Goal: Information Seeking & Learning: Learn about a topic

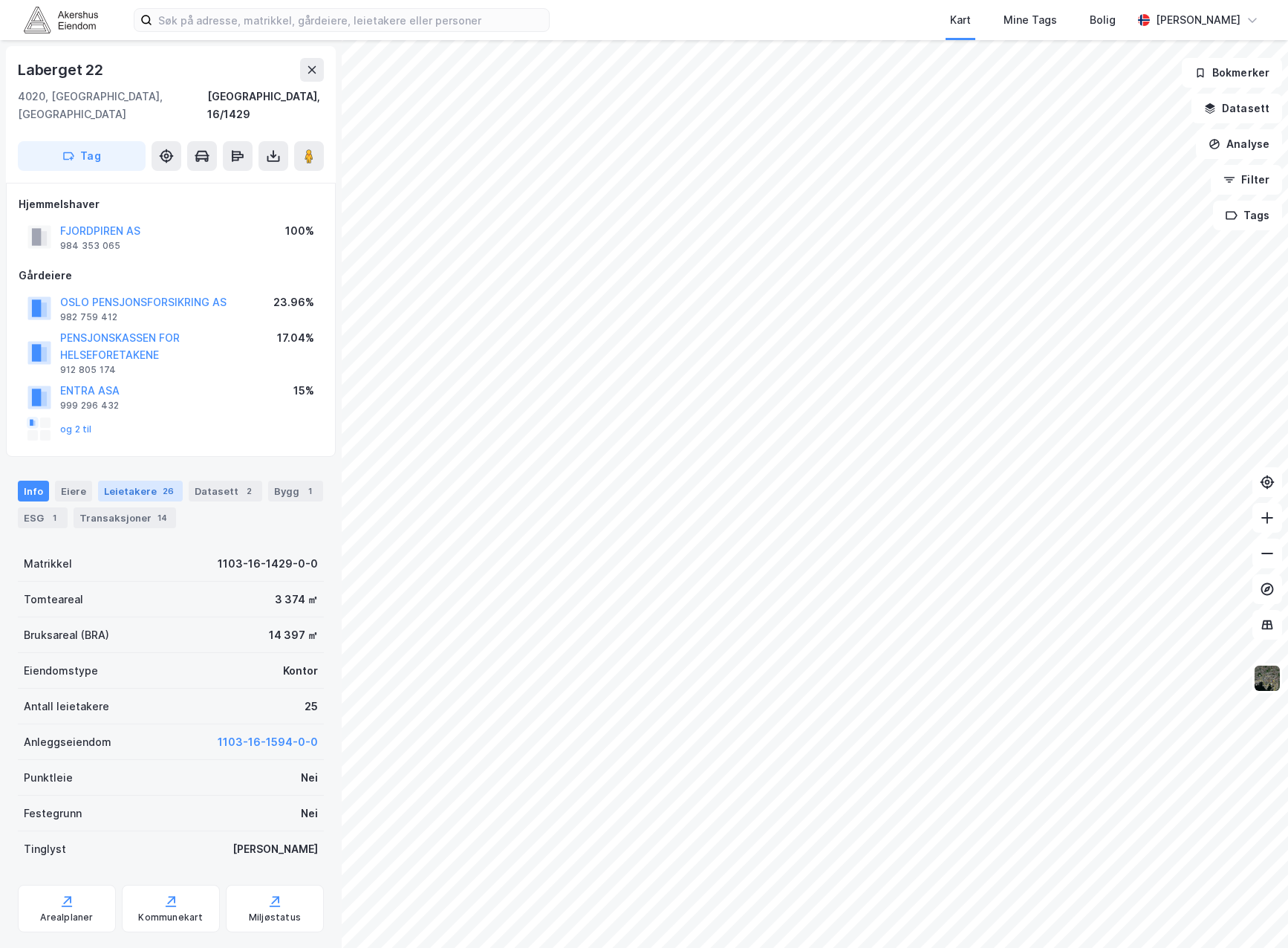
click at [130, 481] on div "Leietakere 26" at bounding box center [140, 492] width 85 height 21
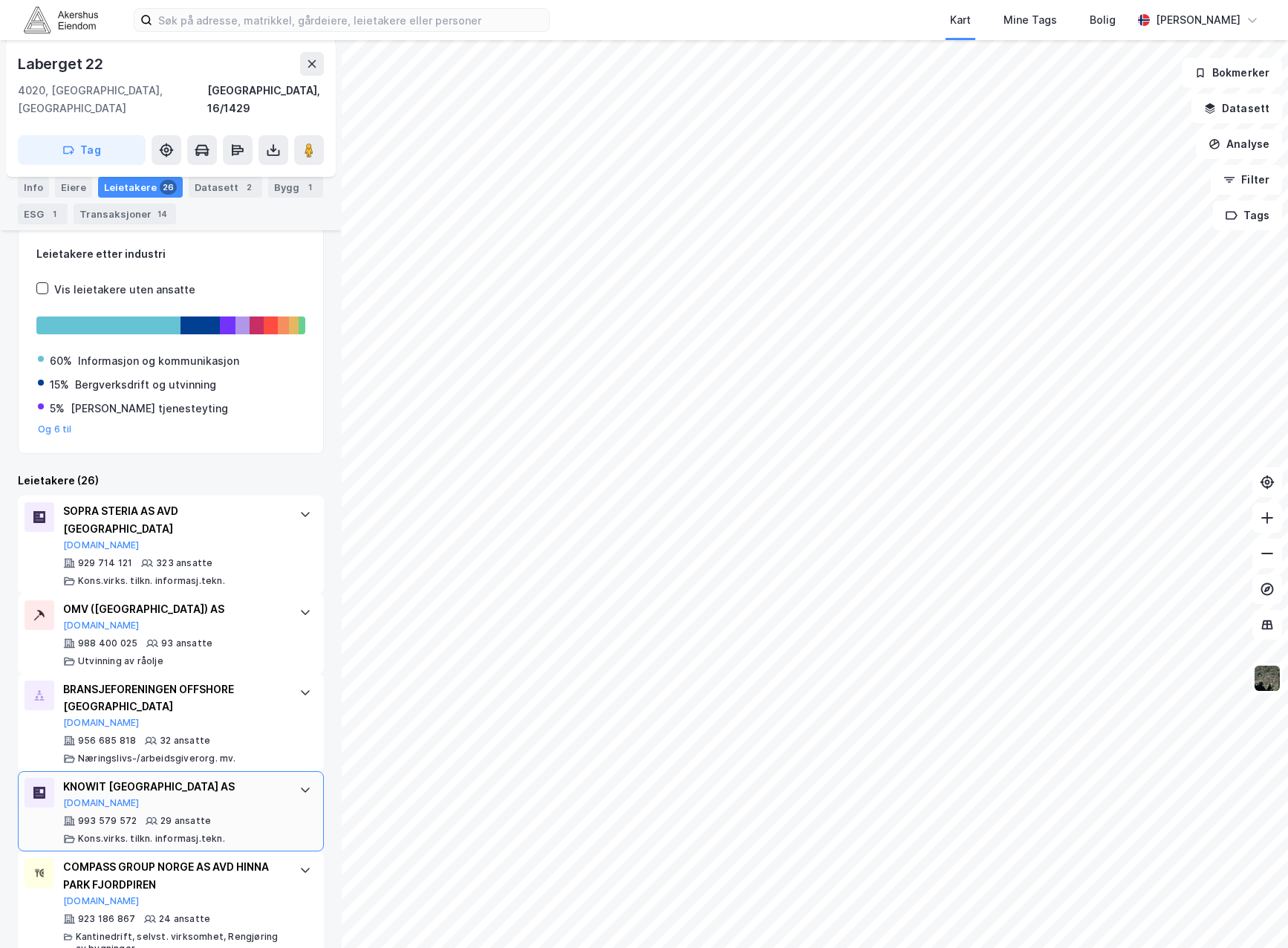
scroll to position [297, 0]
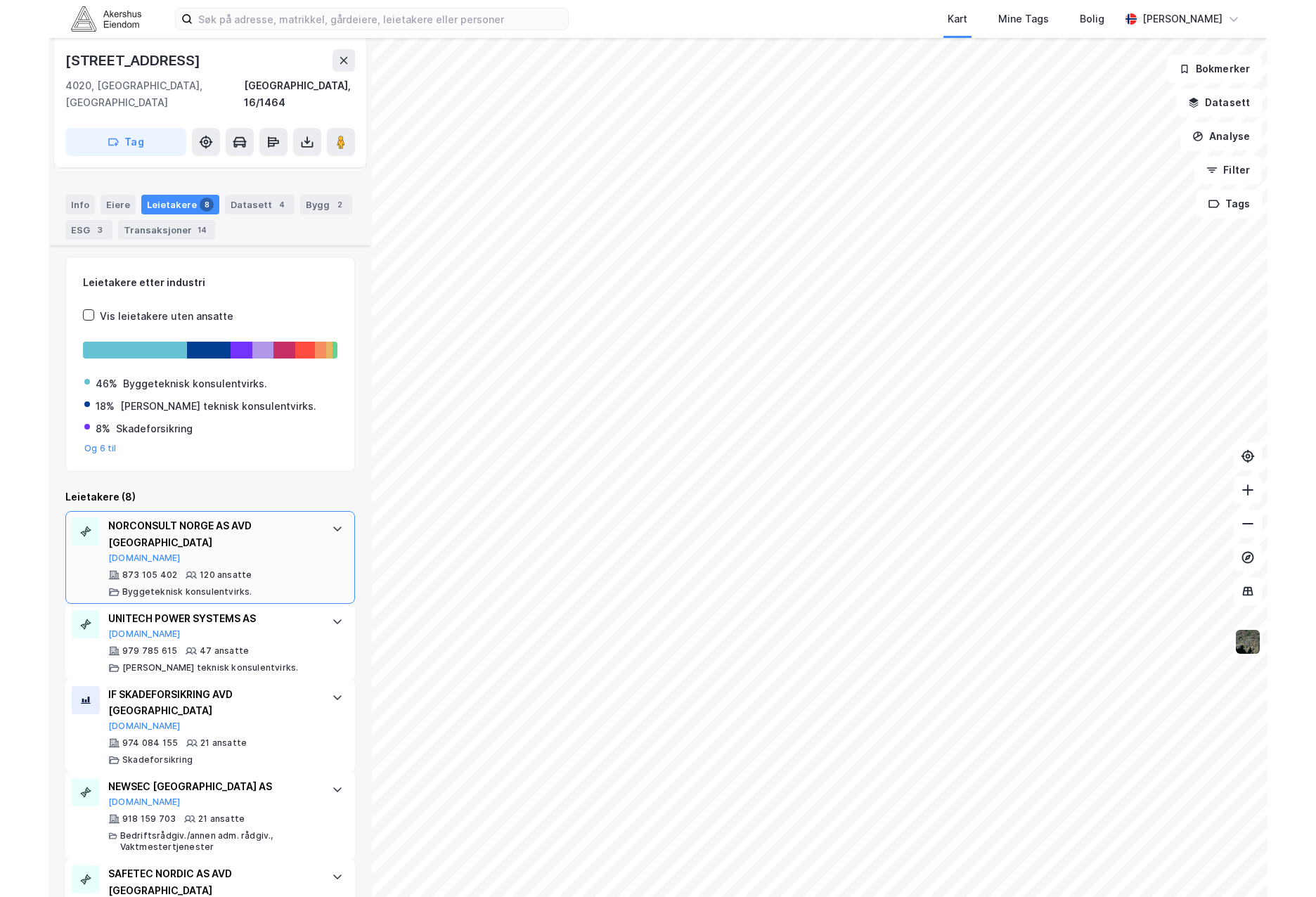
scroll to position [281, 0]
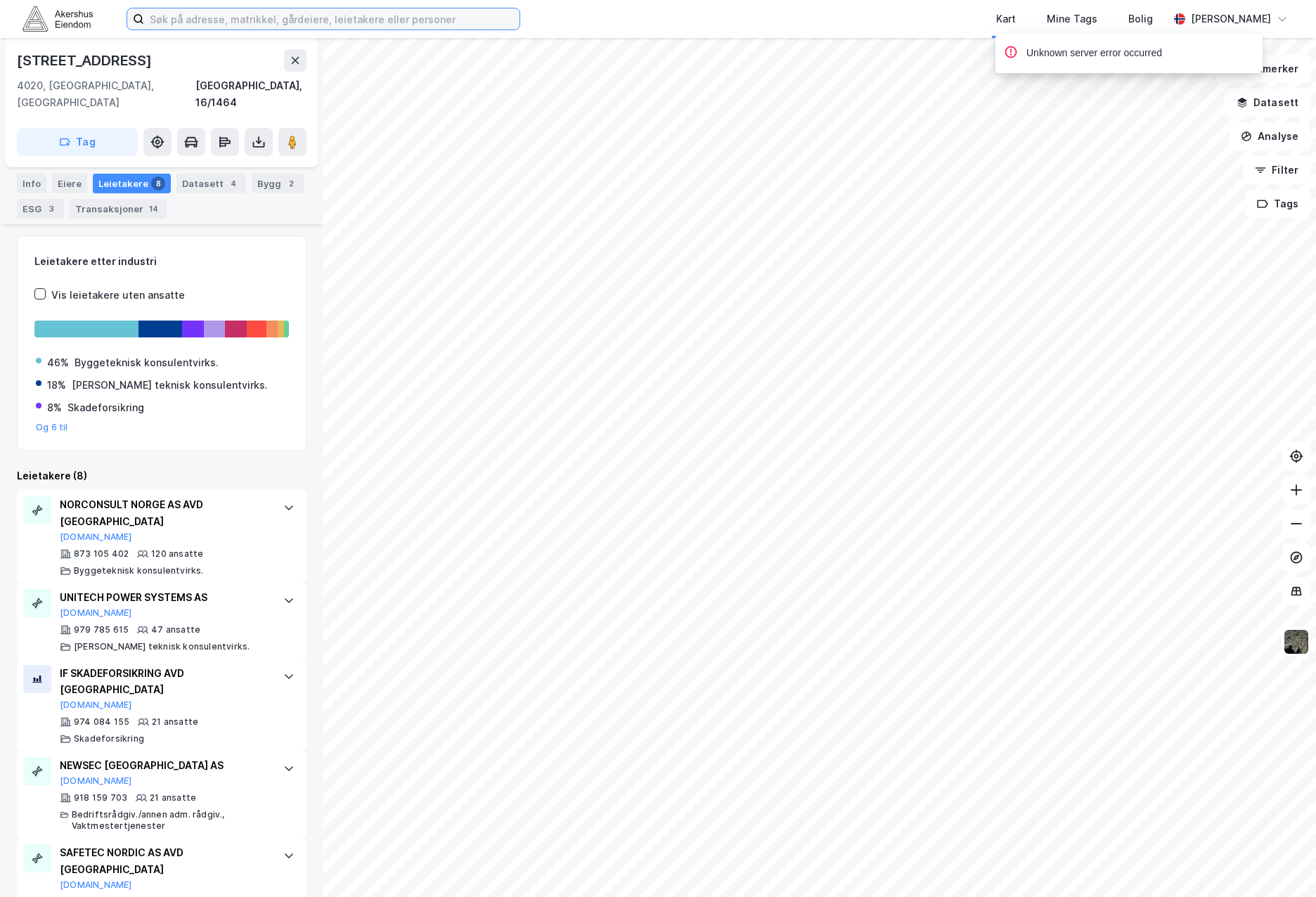
click at [210, 27] on input at bounding box center [332, 18] width 376 height 21
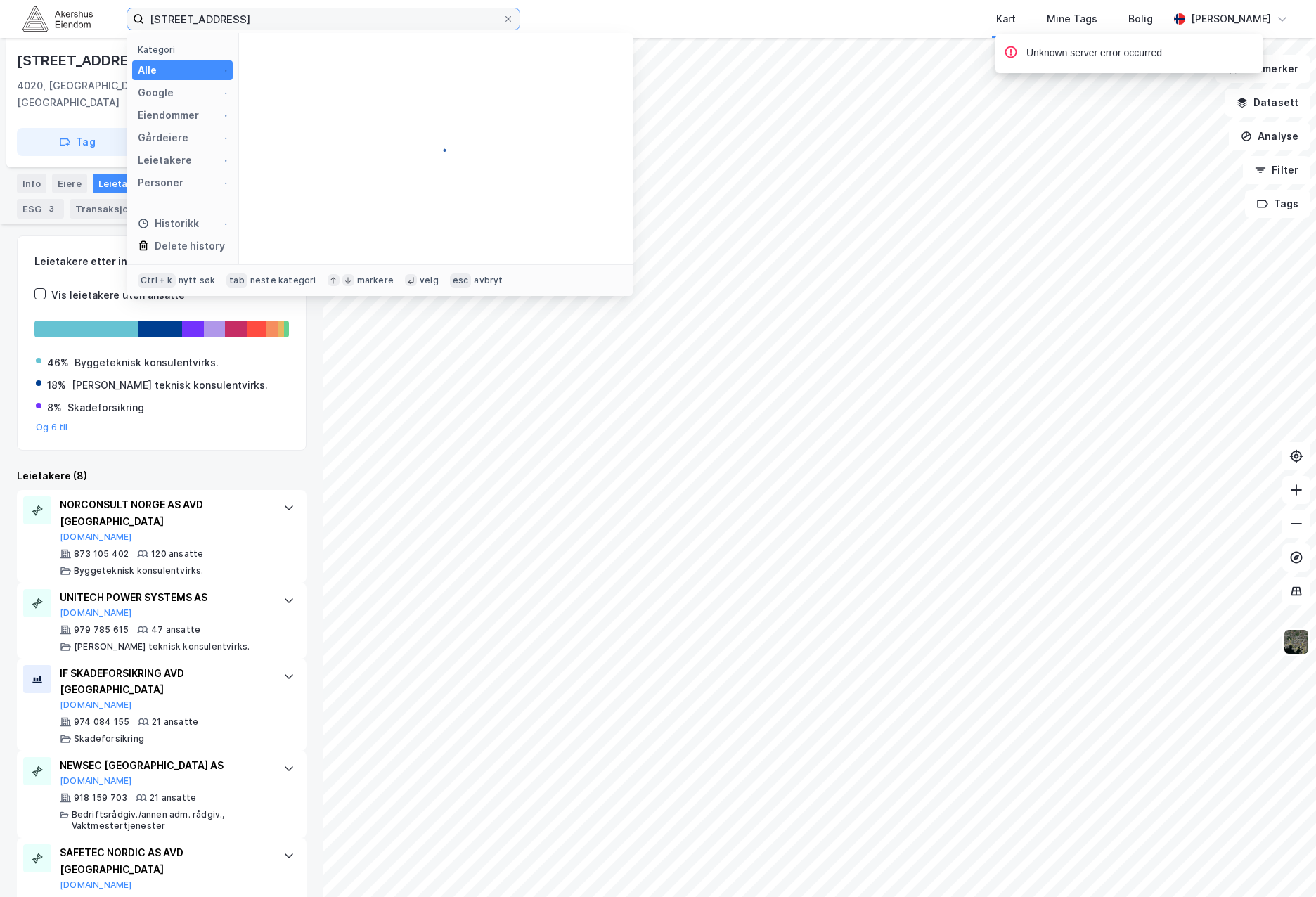
type input "[STREET_ADDRESS]"
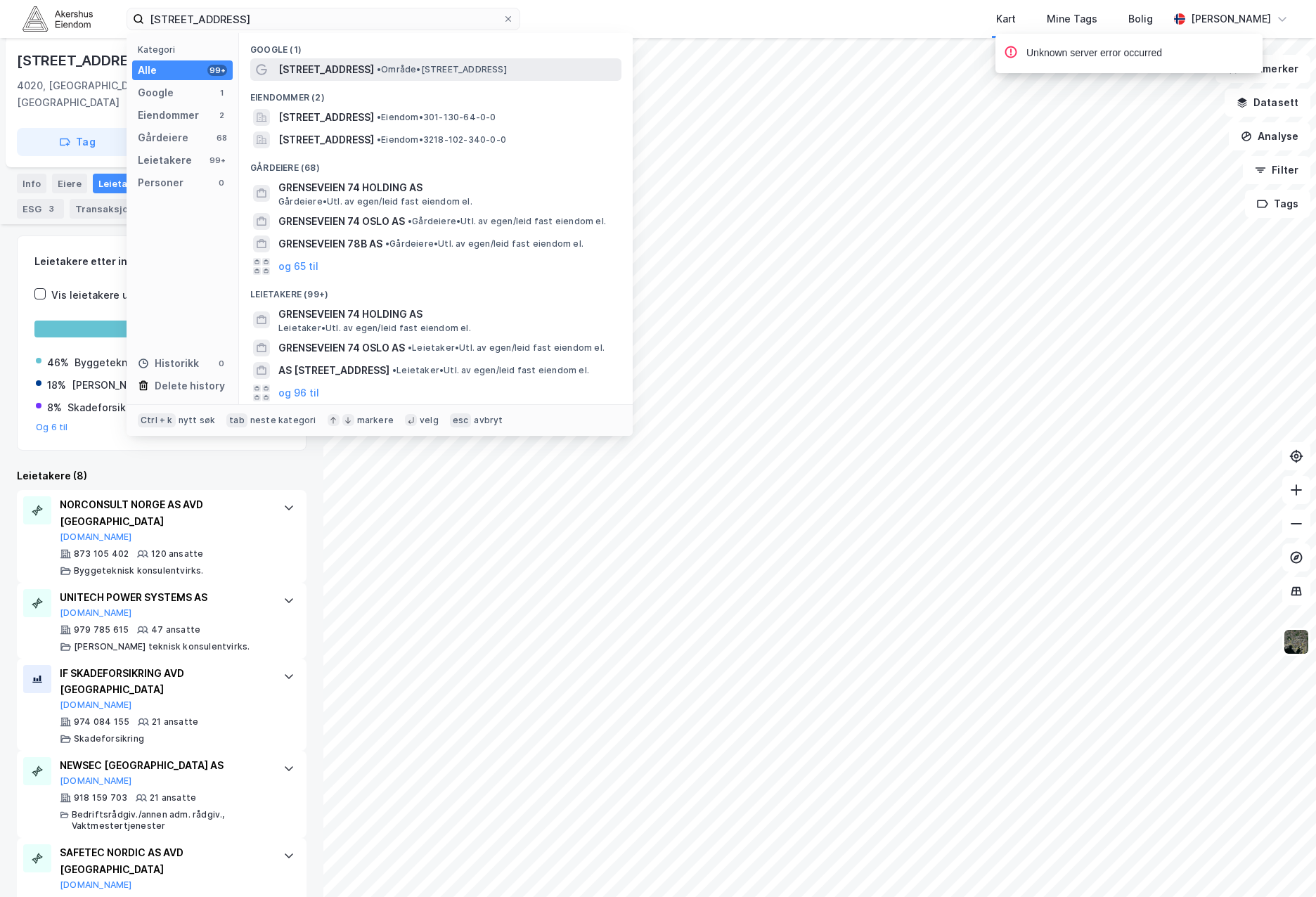
click at [333, 70] on span "[STREET_ADDRESS]" at bounding box center [326, 70] width 95 height 17
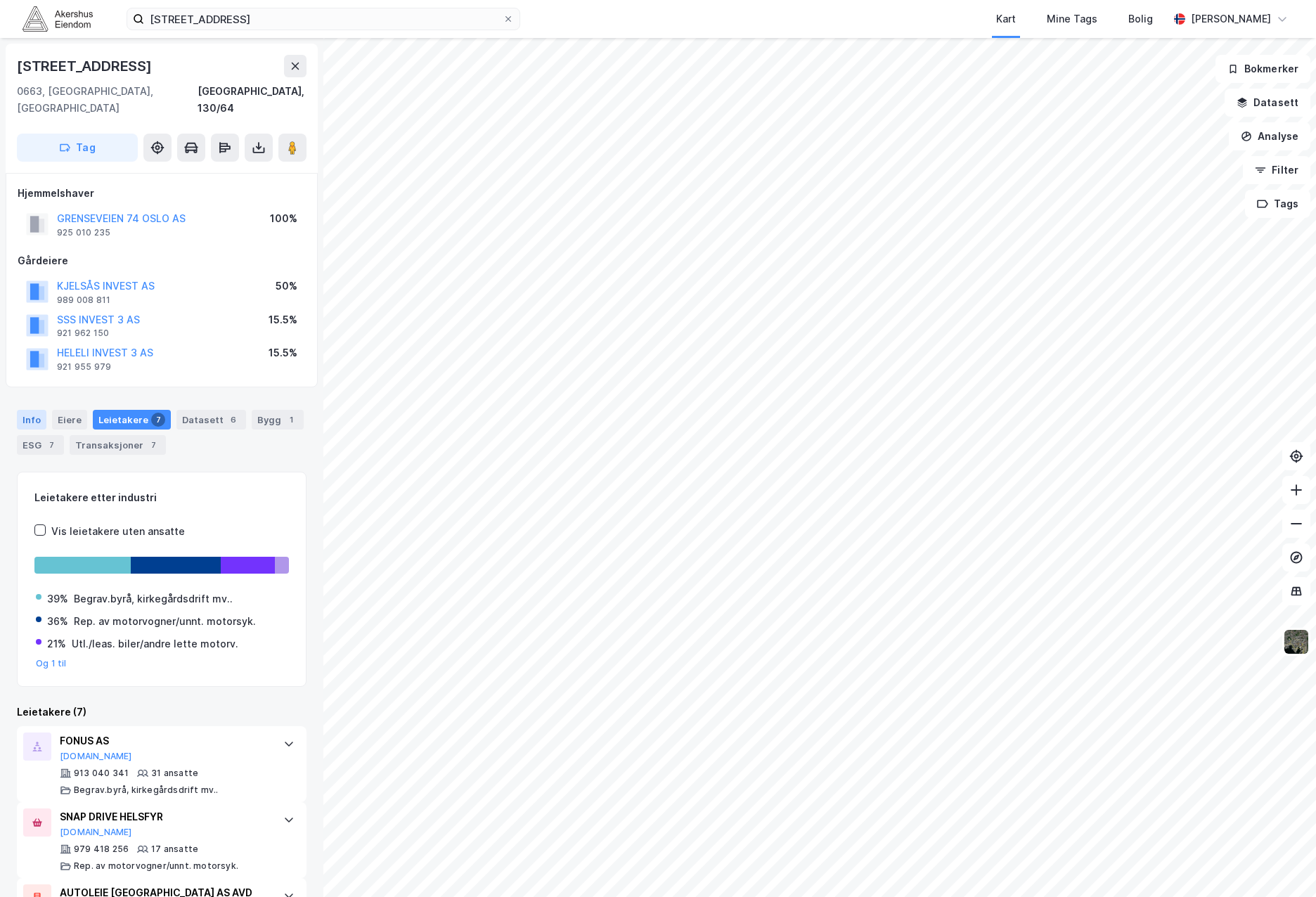
click at [35, 410] on div "Info" at bounding box center [32, 419] width 30 height 20
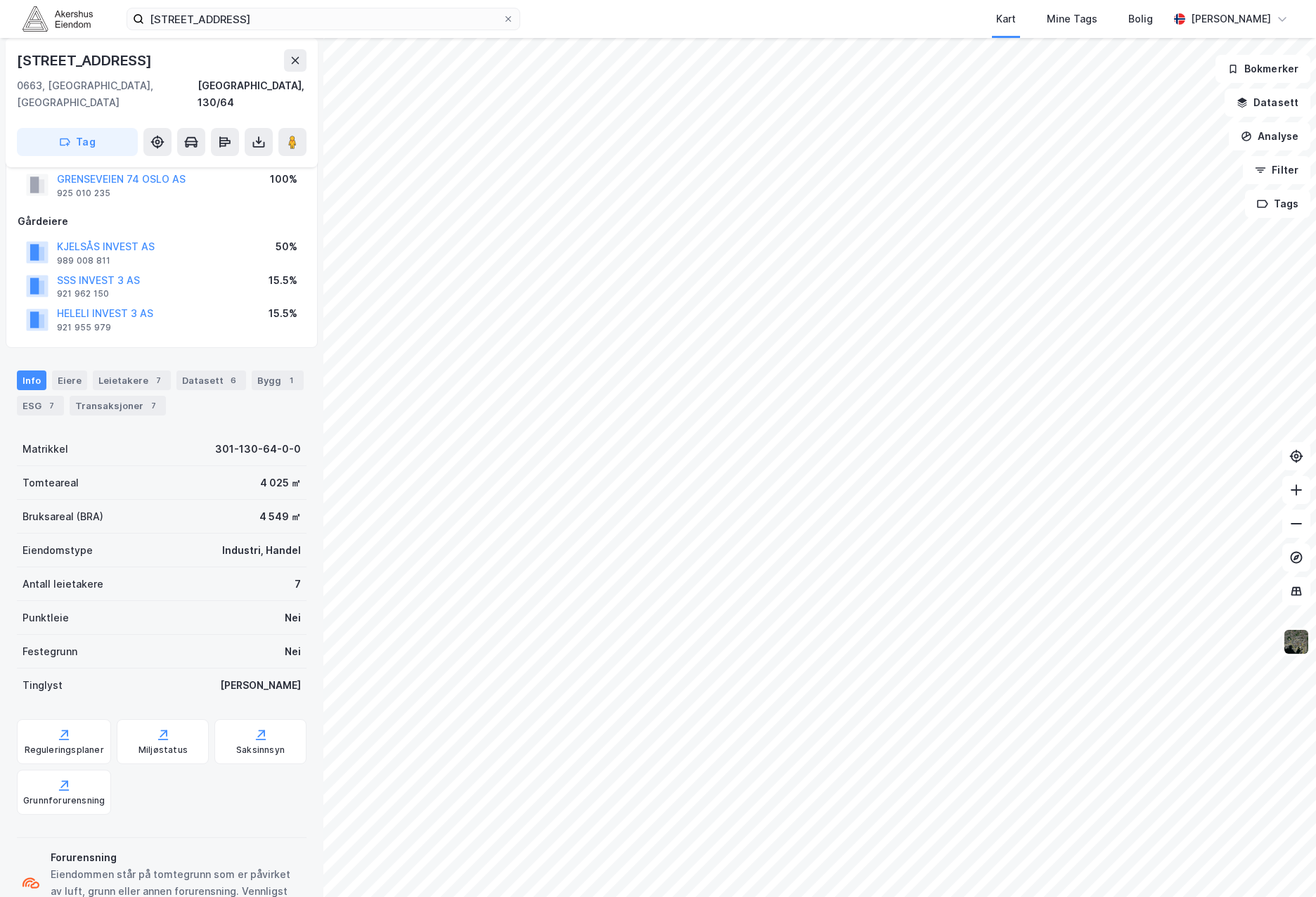
scroll to position [76, 0]
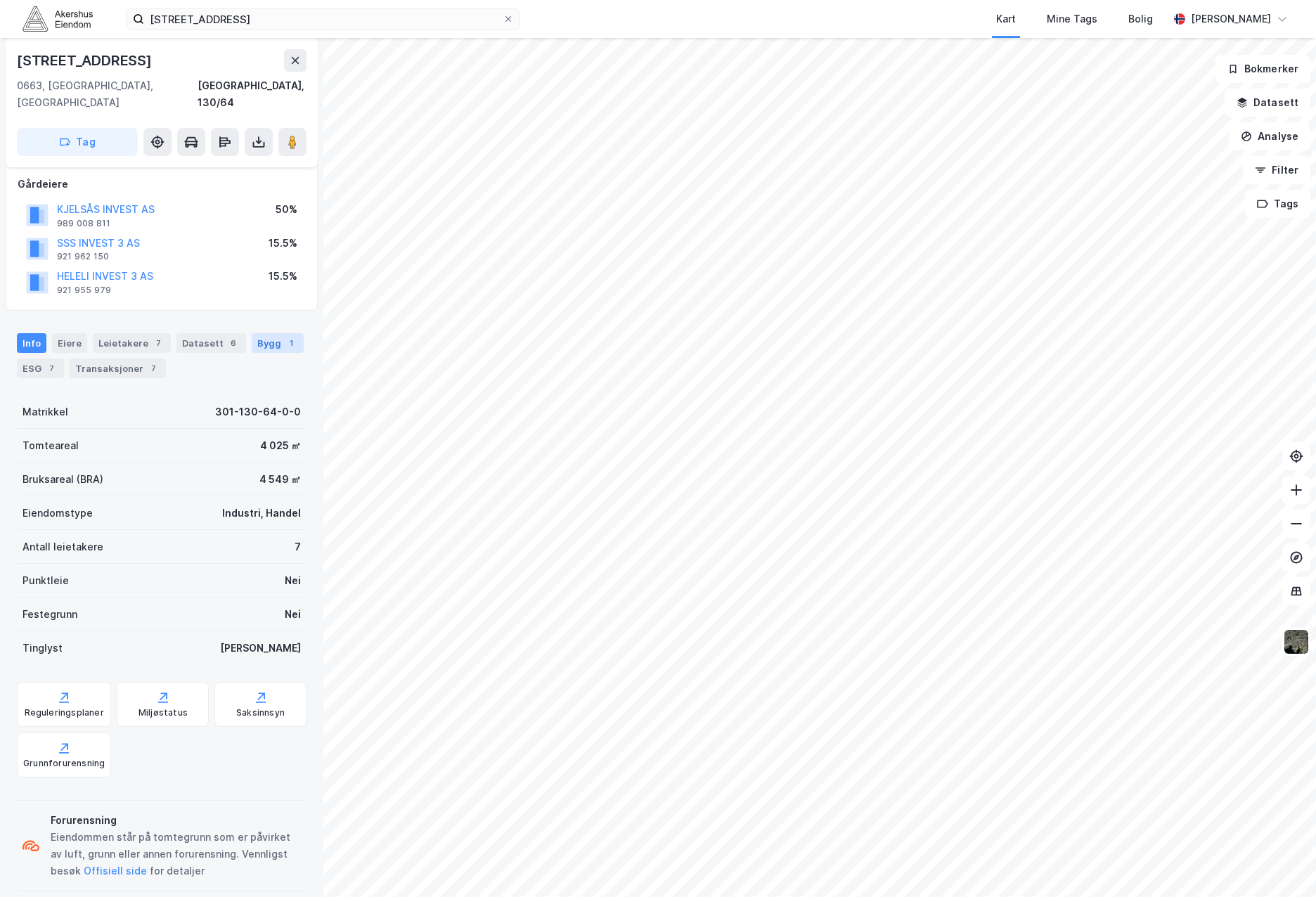
click at [259, 333] on div "Bygg 1" at bounding box center [278, 343] width 52 height 20
